Goal: Task Accomplishment & Management: Manage account settings

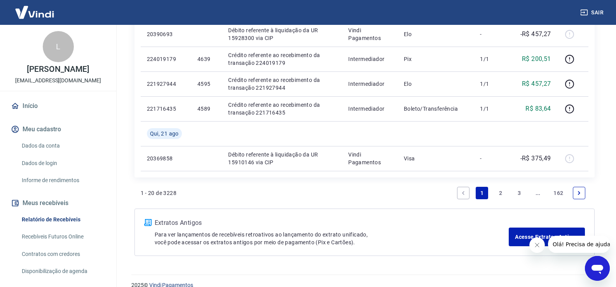
scroll to position [660, 0]
